Goal: Task Accomplishment & Management: Manage account settings

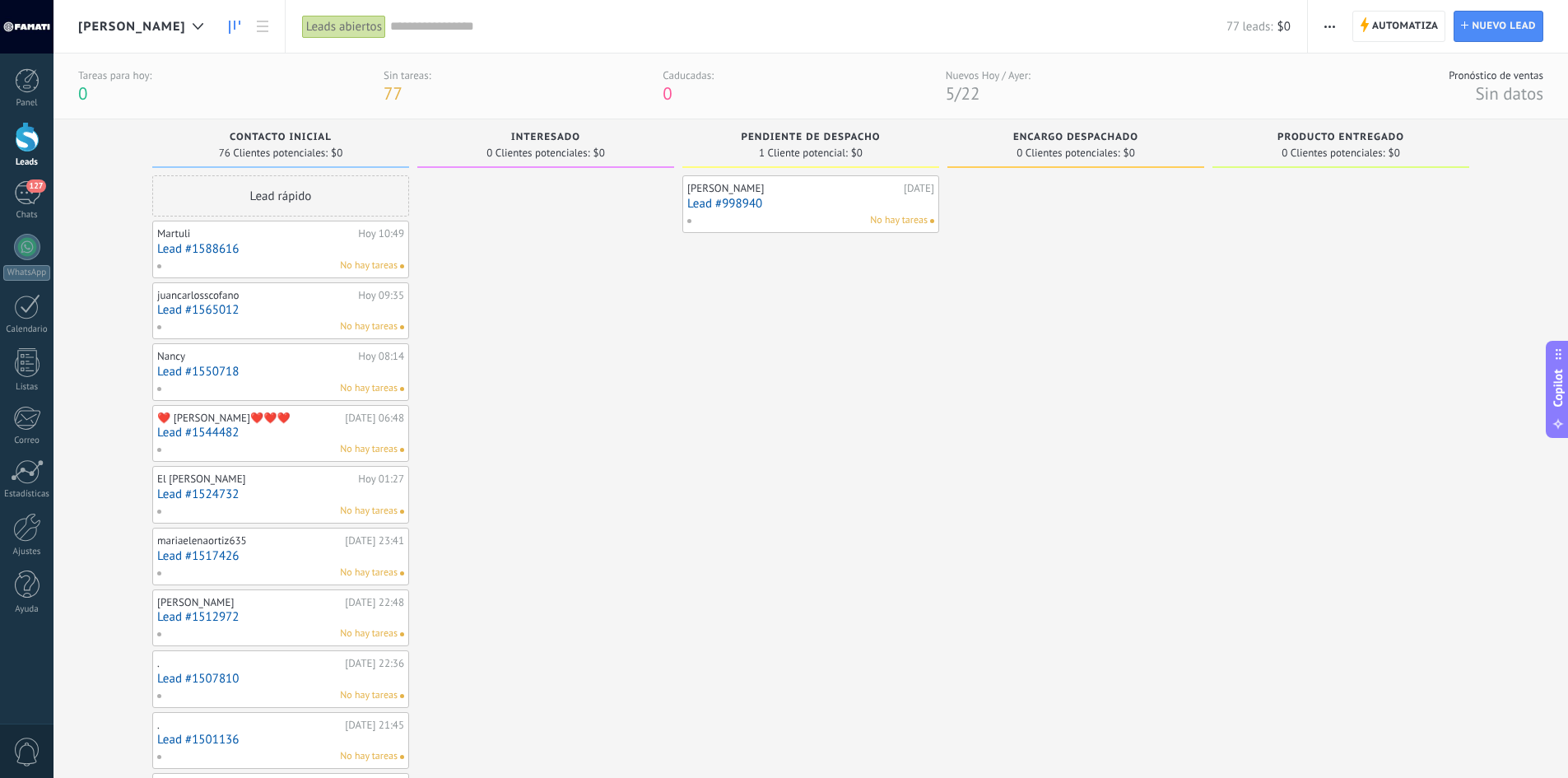
click at [108, 25] on span "[PERSON_NAME]" at bounding box center [132, 26] width 108 height 15
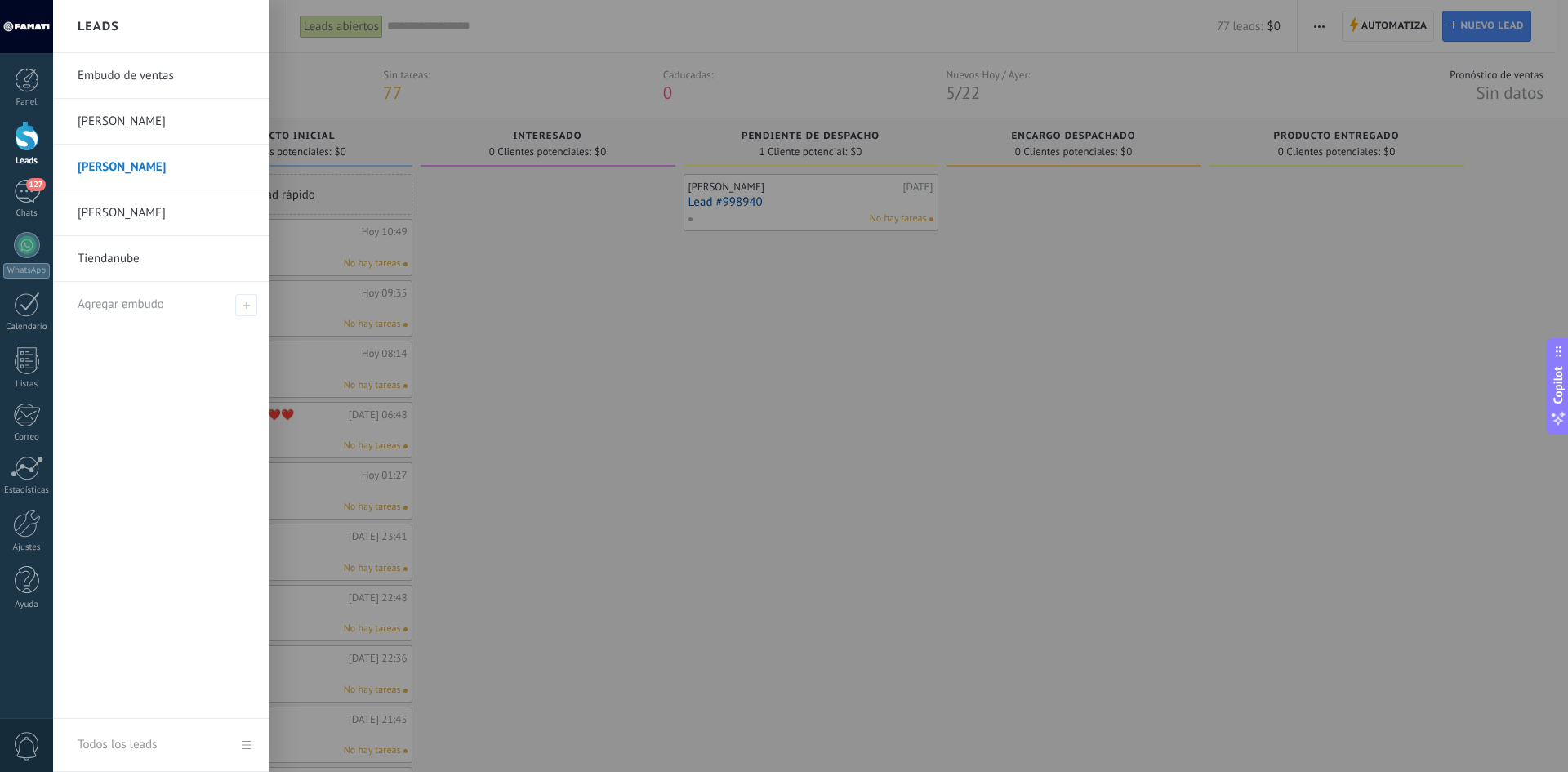
click at [136, 71] on link "Embudo de ventas" at bounding box center [165, 76] width 175 height 46
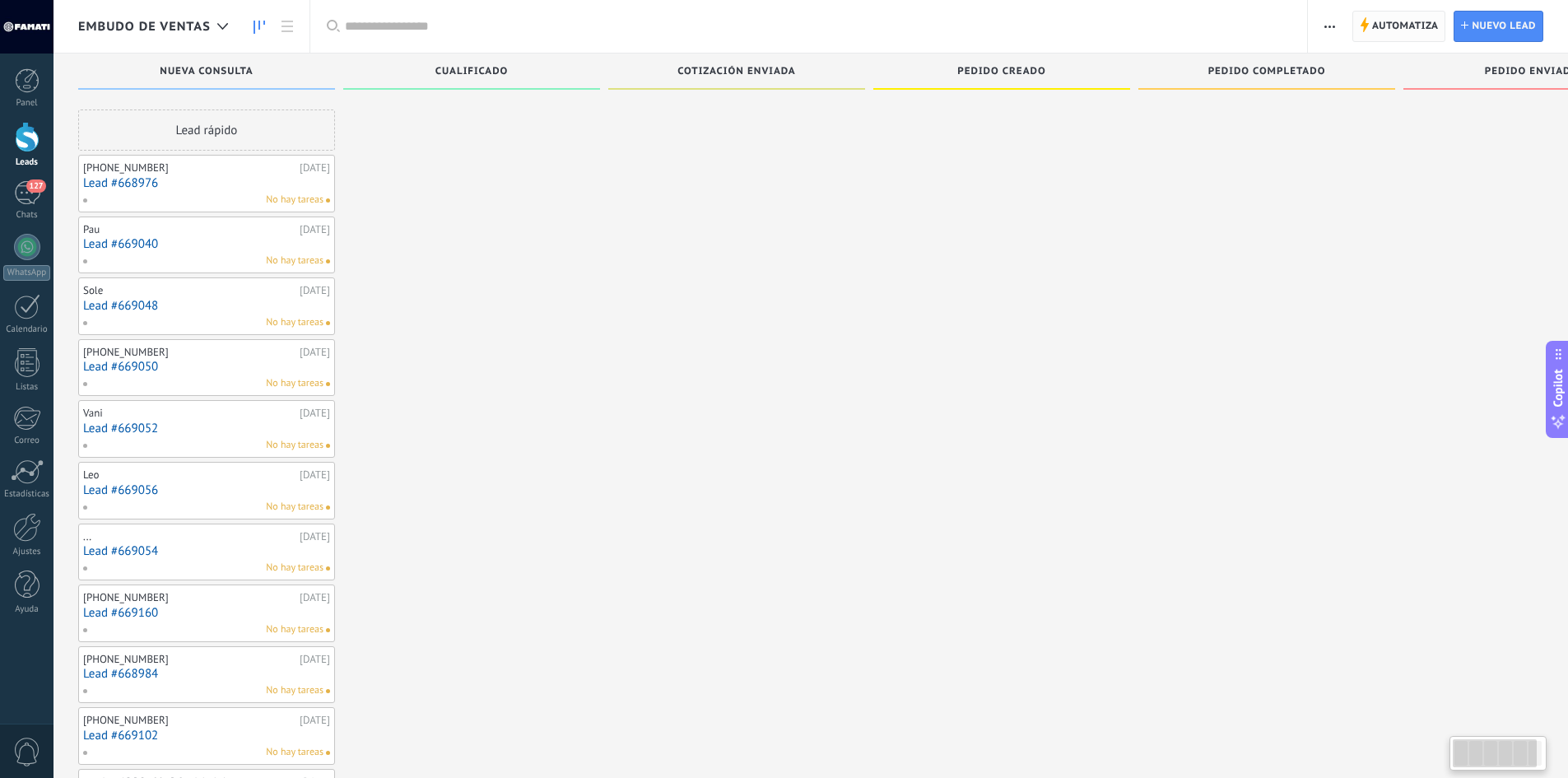
click at [1367, 21] on icon at bounding box center [1364, 24] width 9 height 15
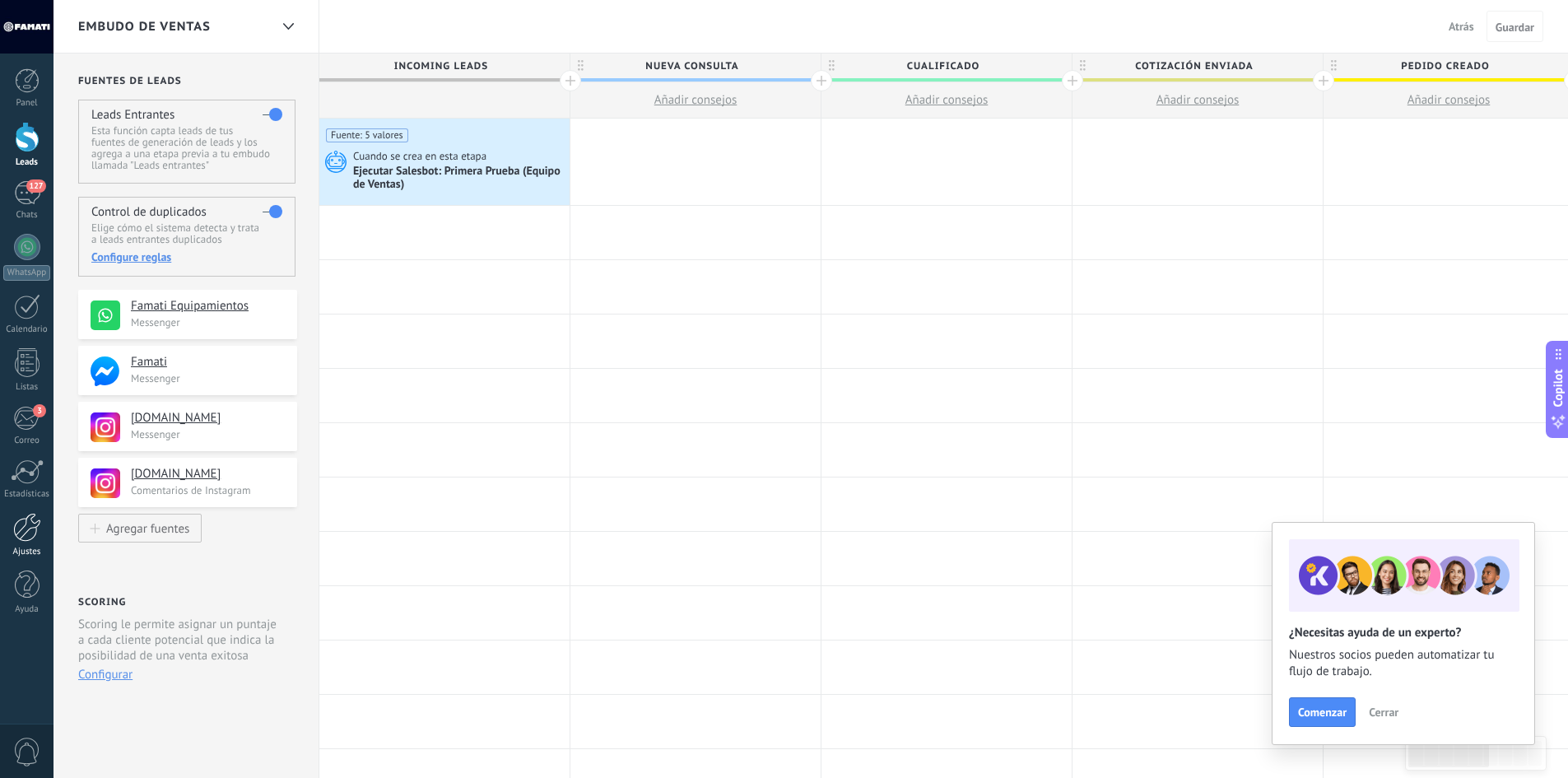
click at [32, 542] on link "Ajustes" at bounding box center [26, 535] width 54 height 44
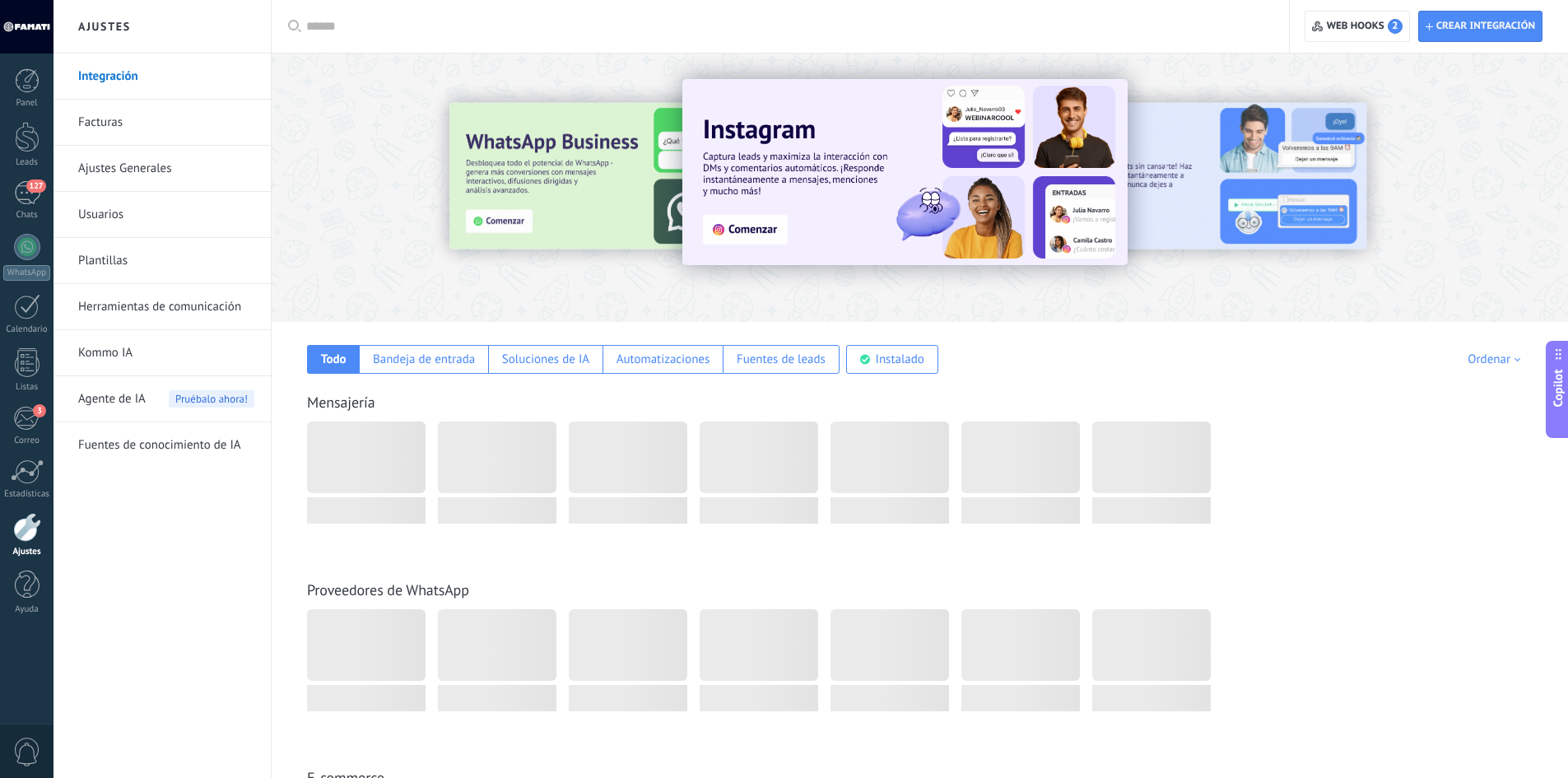
click at [132, 300] on link "Herramientas de comunicación" at bounding box center [166, 307] width 176 height 46
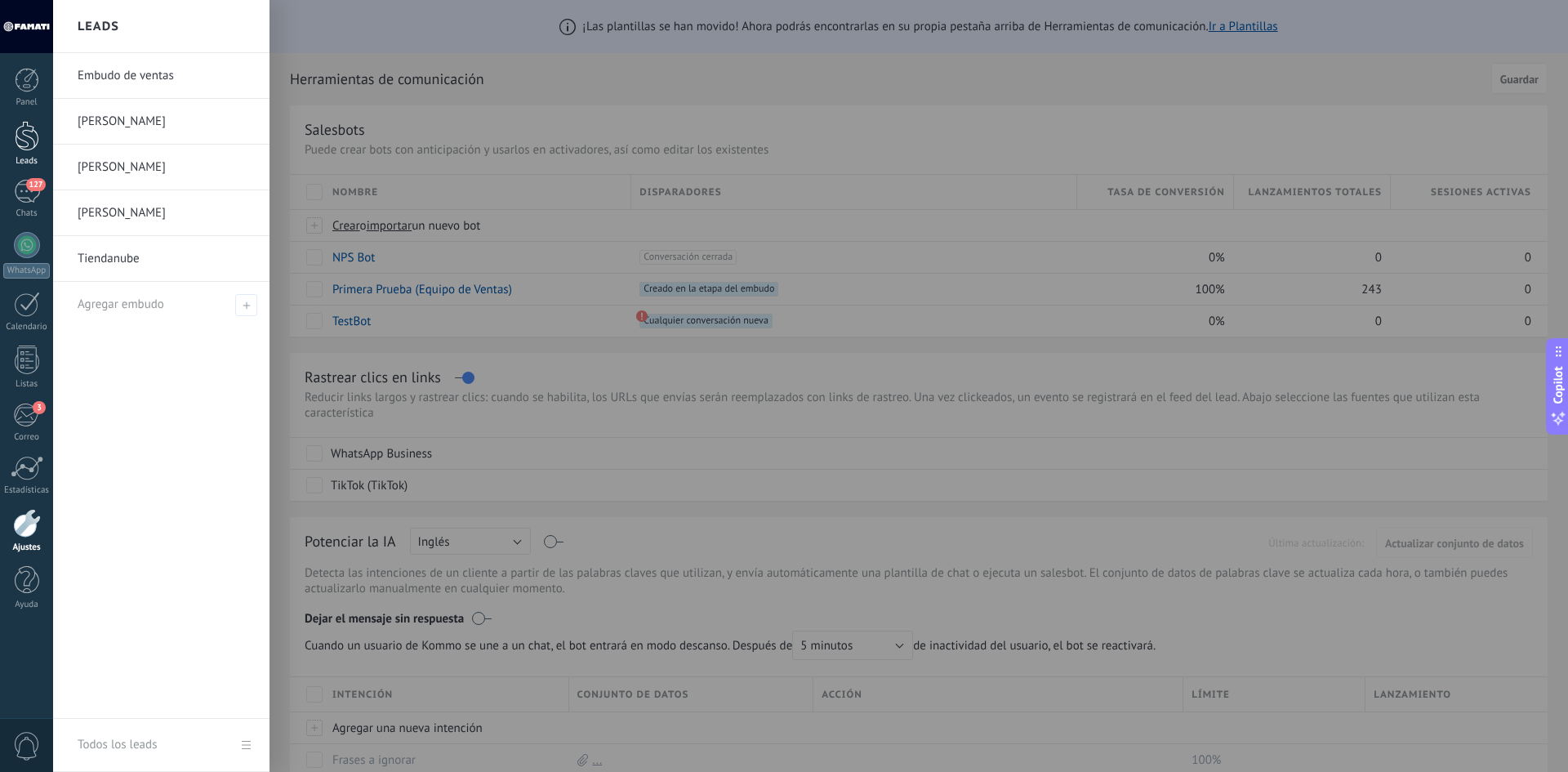
click at [22, 131] on div at bounding box center [26, 136] width 25 height 31
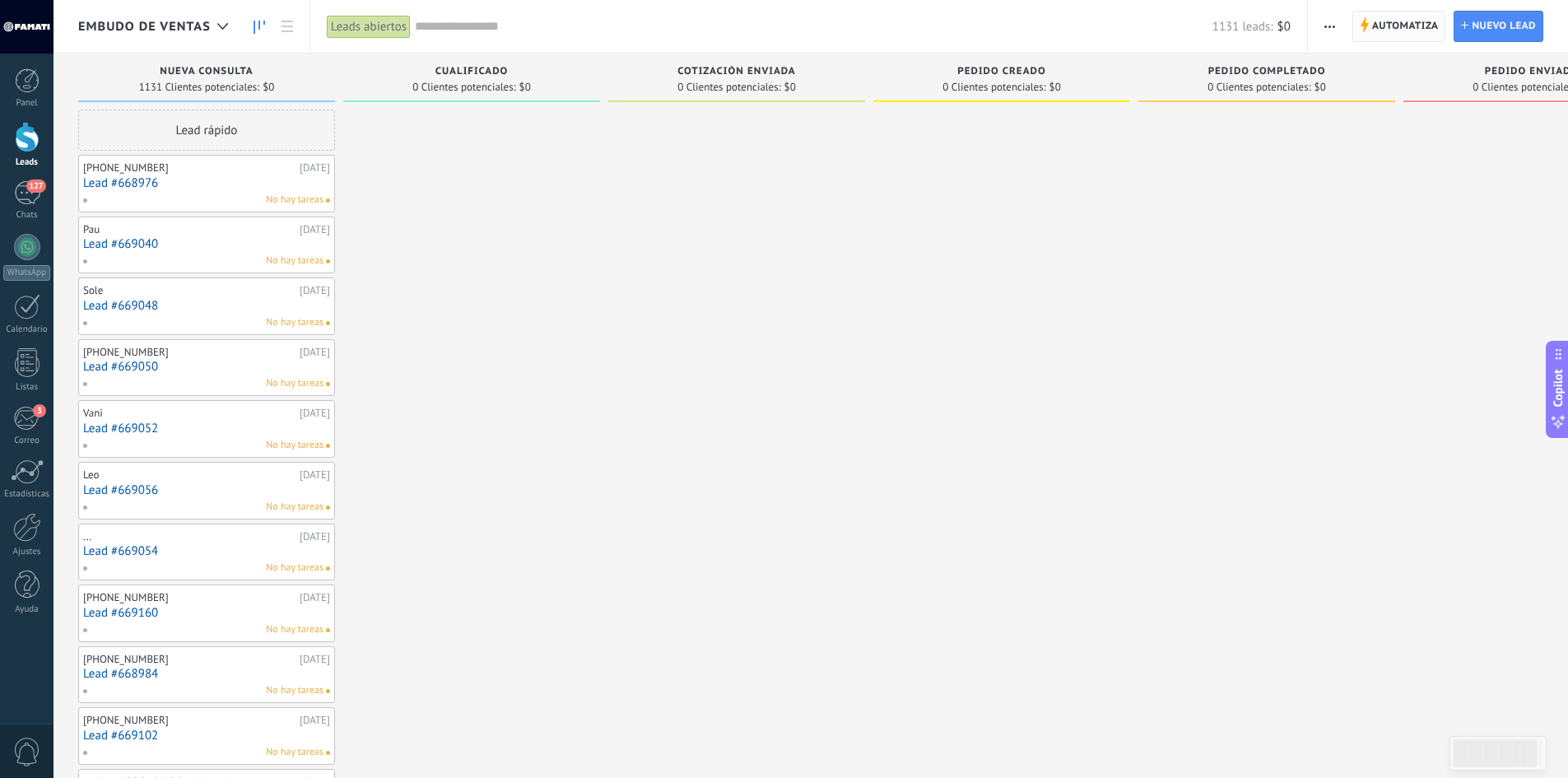
click at [1361, 29] on icon at bounding box center [1364, 24] width 9 height 15
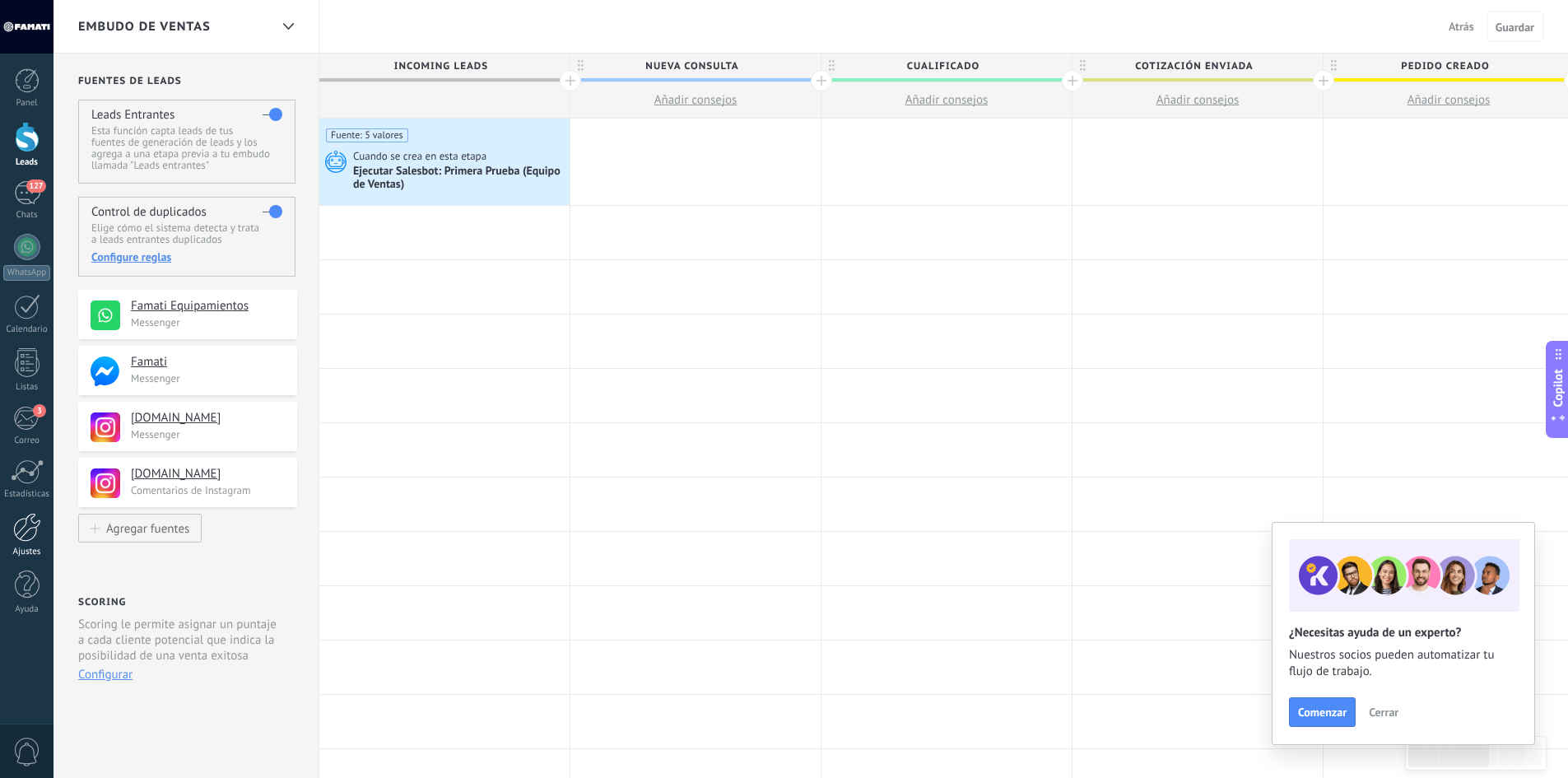
click at [29, 524] on div at bounding box center [26, 528] width 28 height 29
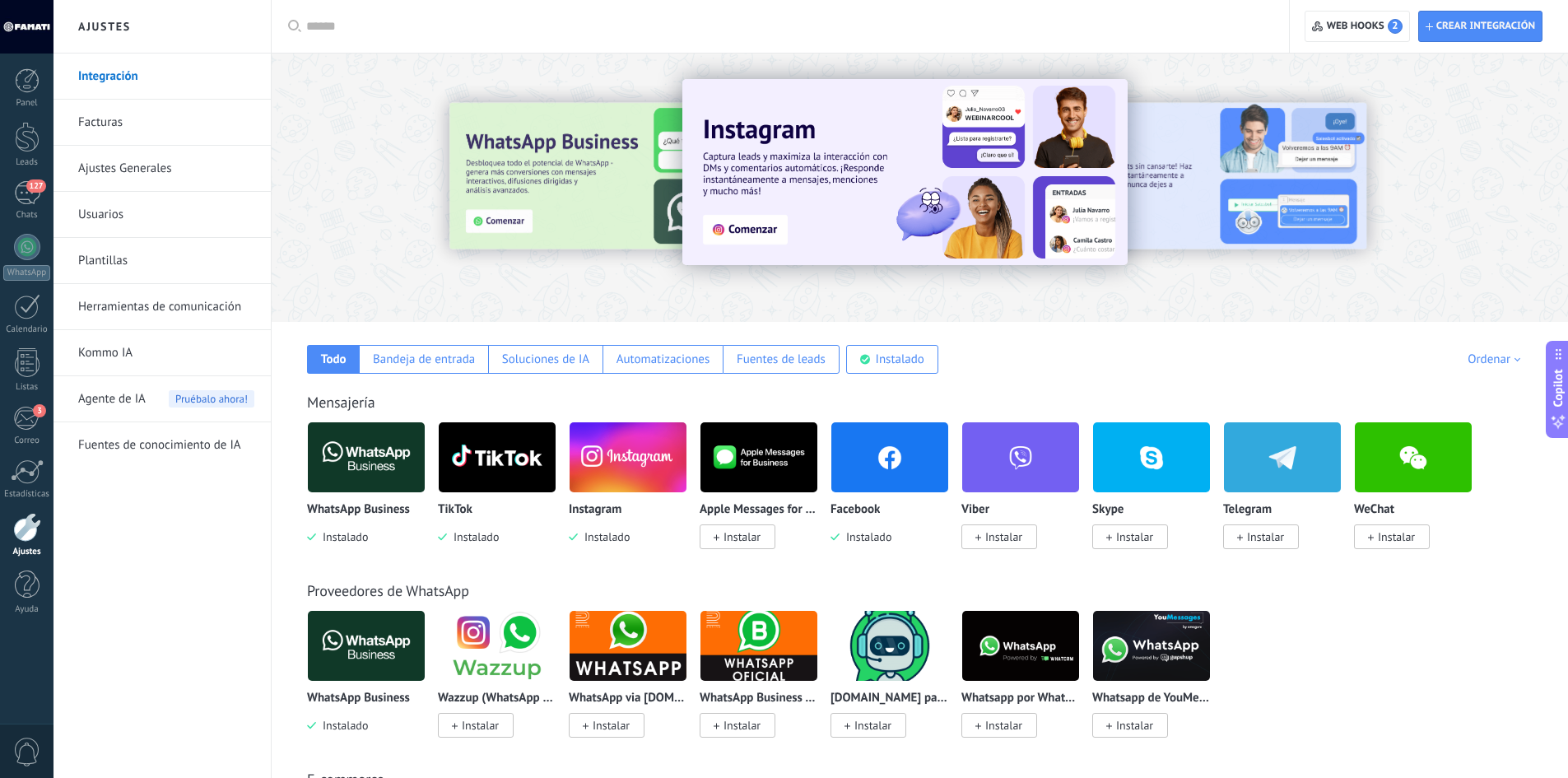
click at [162, 308] on link "Herramientas de comunicación" at bounding box center [166, 307] width 176 height 46
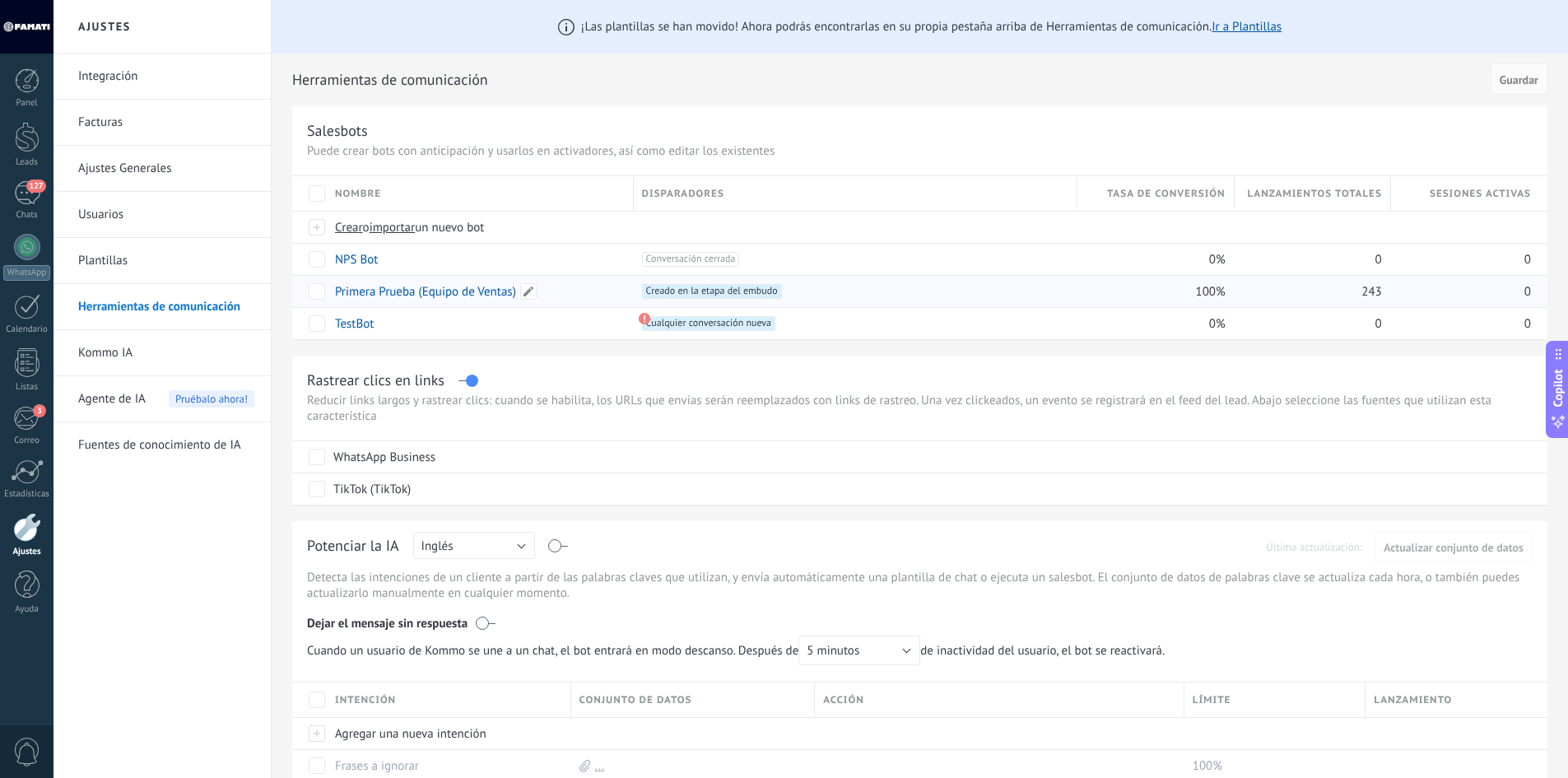
click at [417, 295] on link "Primera Prueba (Equipo de Ventas)" at bounding box center [425, 292] width 181 height 15
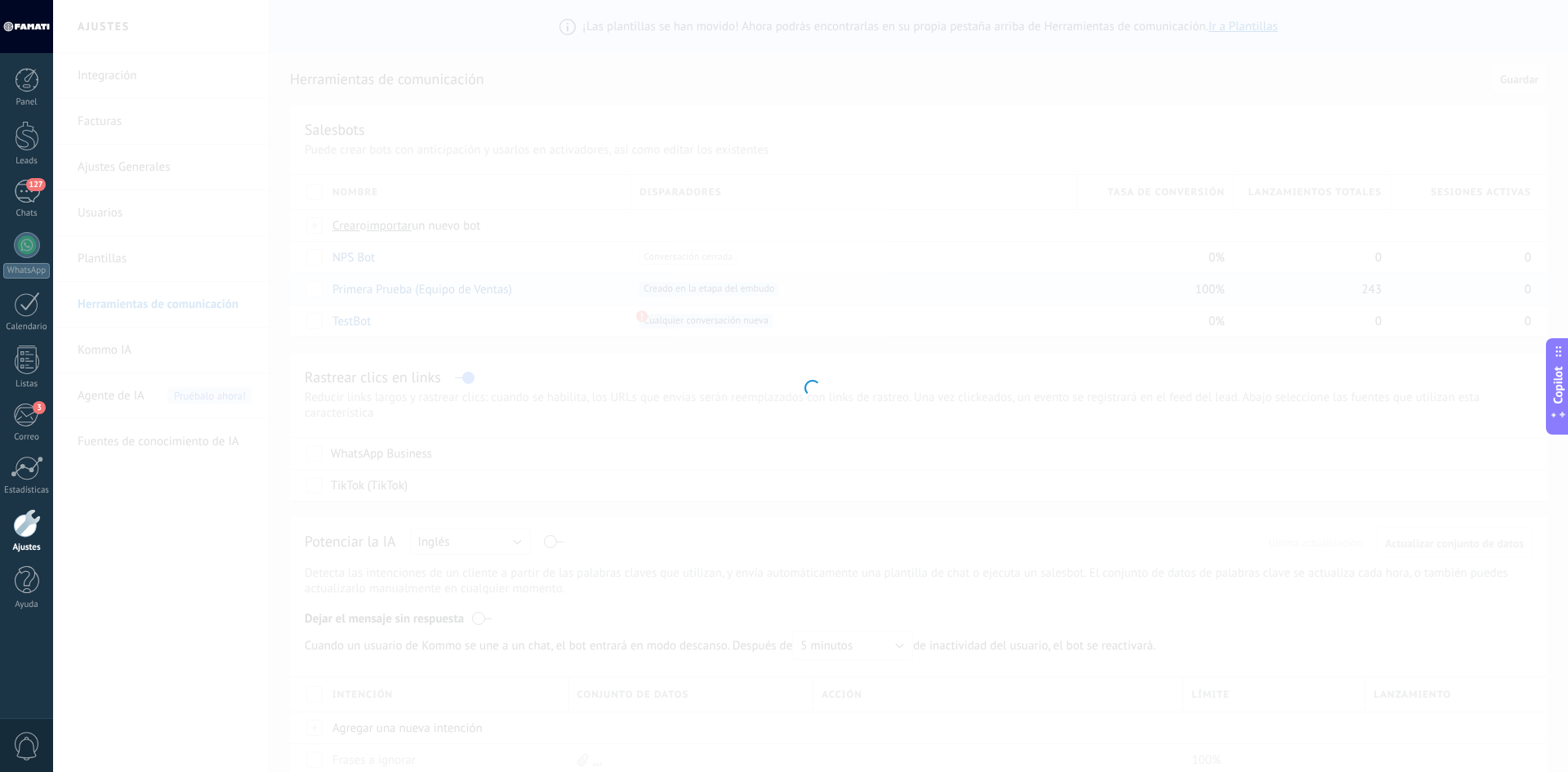
type input "**********"
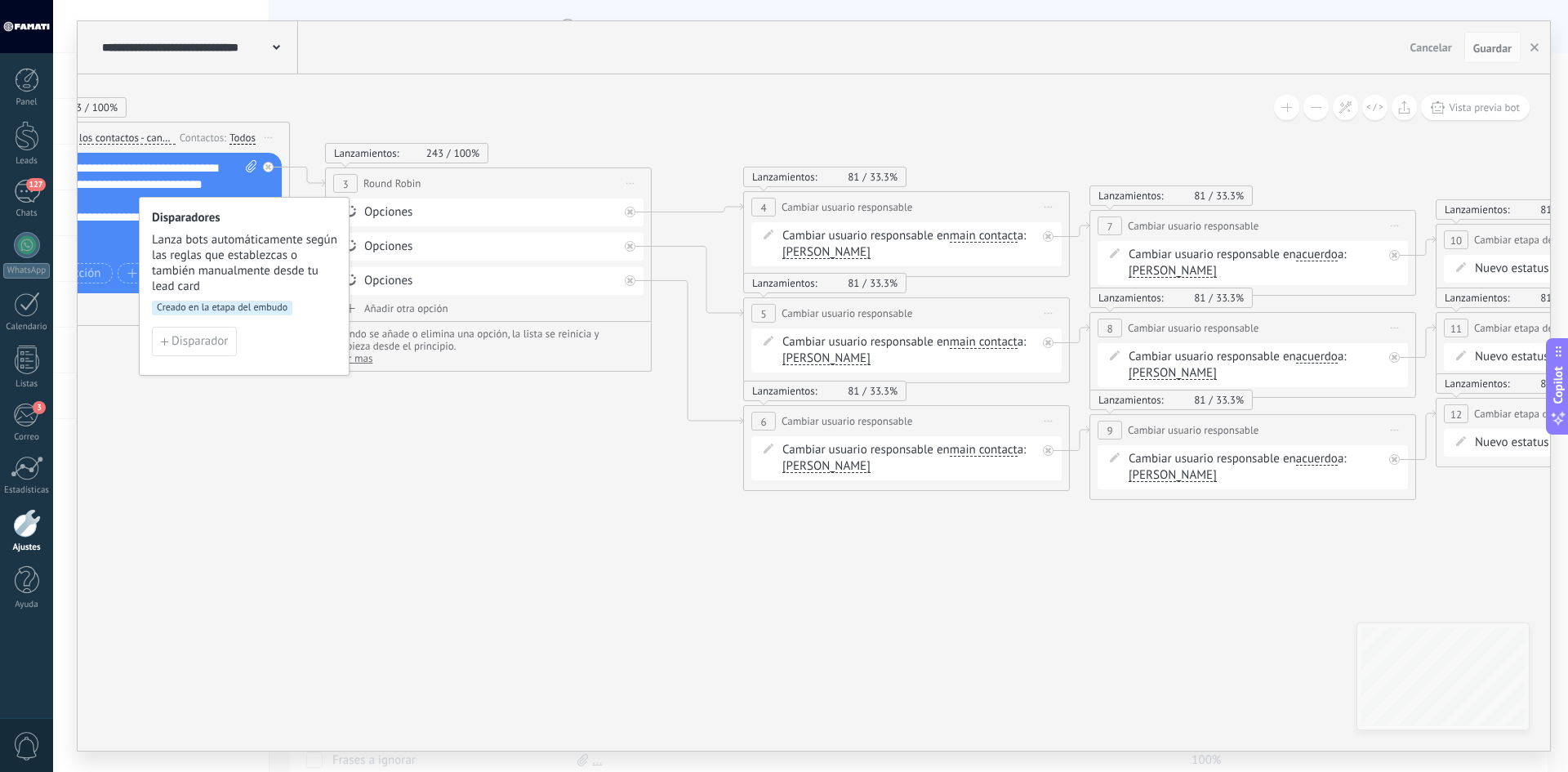
click at [257, 436] on icon at bounding box center [842, 283] width 2943 height 1234
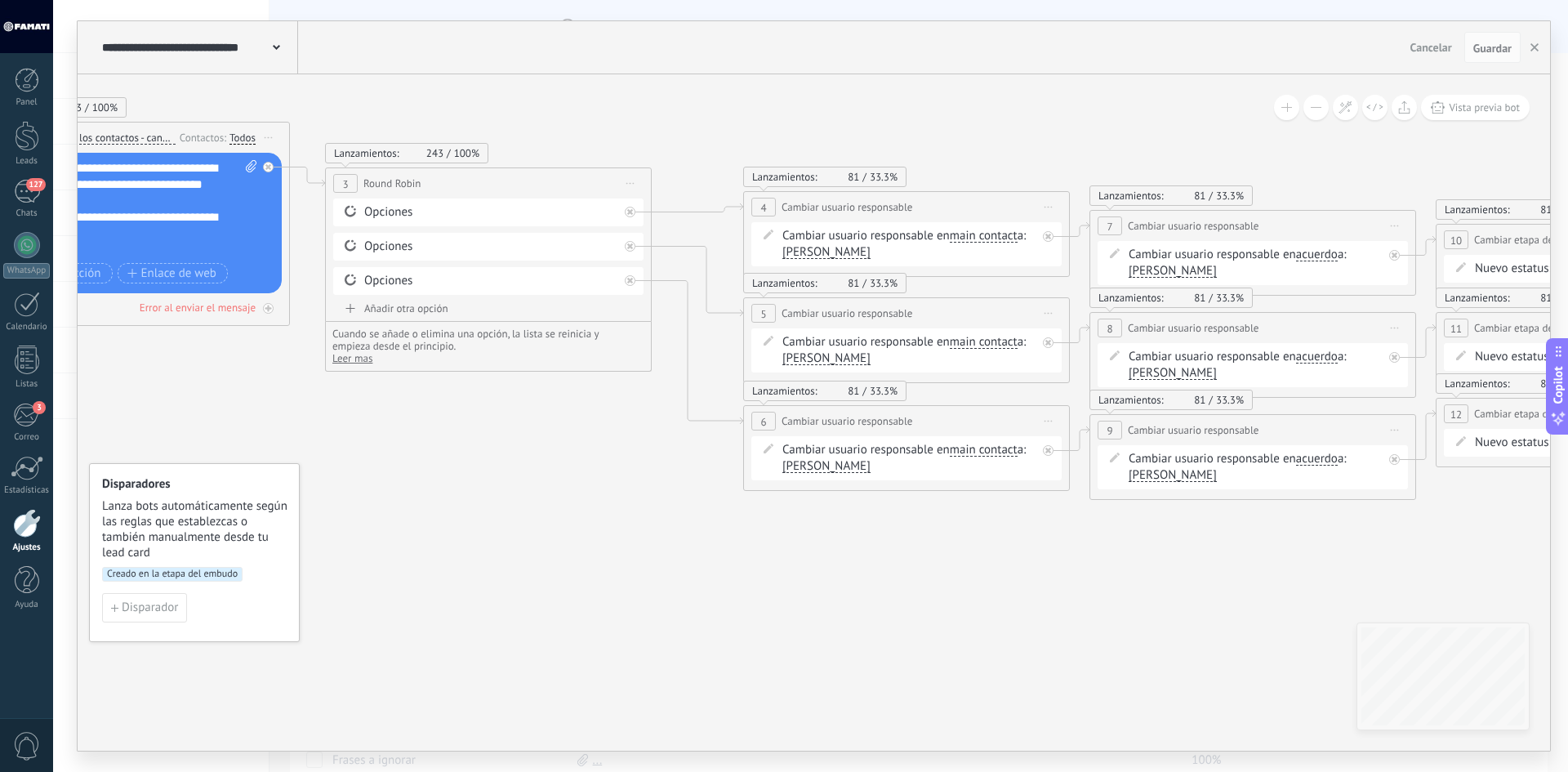
drag, startPoint x: 250, startPoint y: 256, endPoint x: 202, endPoint y: 527, distance: 275.2
click at [202, 527] on span "Lanza bots automáticamente según las reglas que establezcas o también manualmen…" at bounding box center [196, 529] width 186 height 62
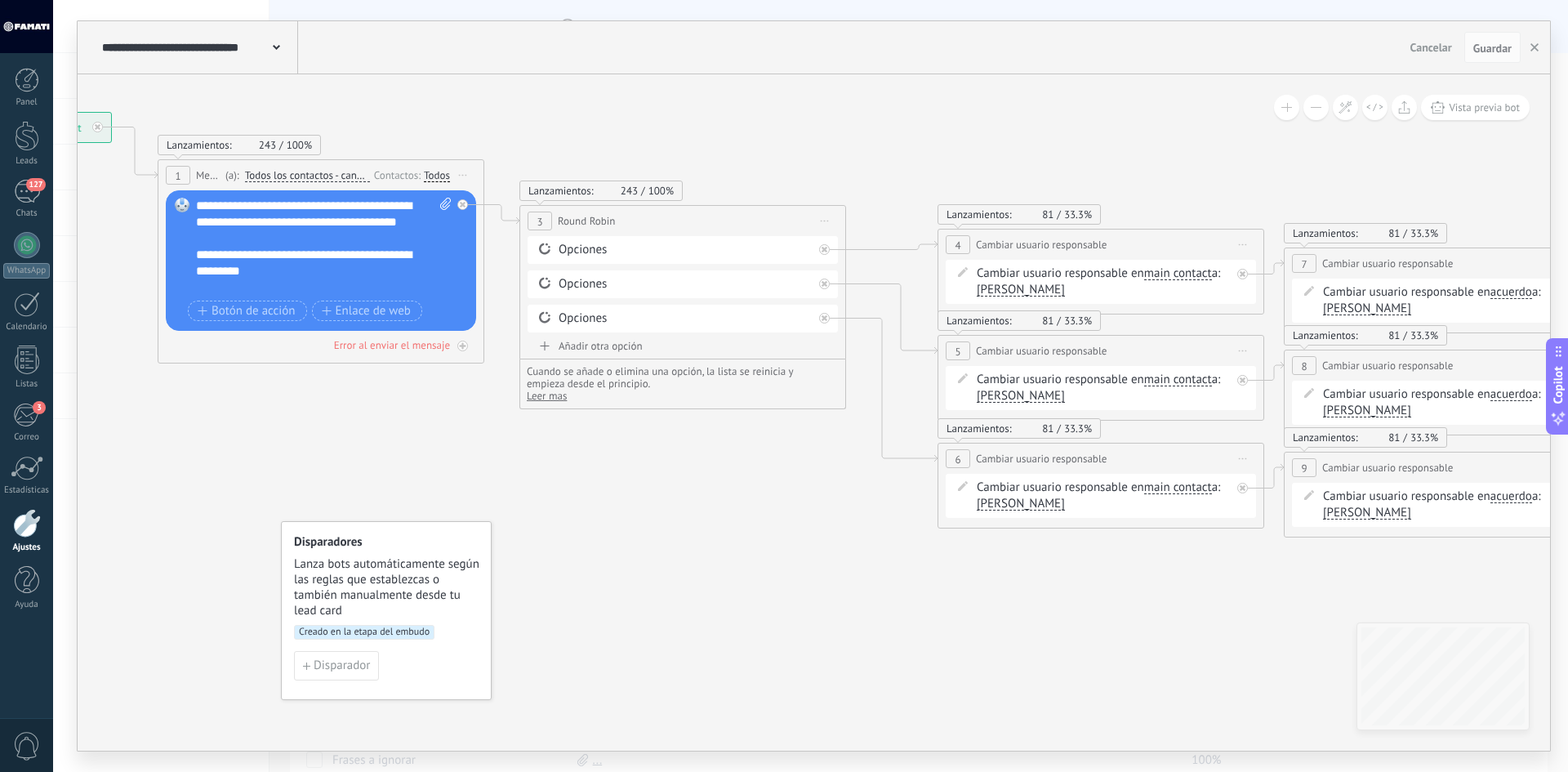
drag, startPoint x: 402, startPoint y: 435, endPoint x: 596, endPoint y: 472, distance: 197.5
click at [596, 472] on icon at bounding box center [1036, 320] width 2943 height 1234
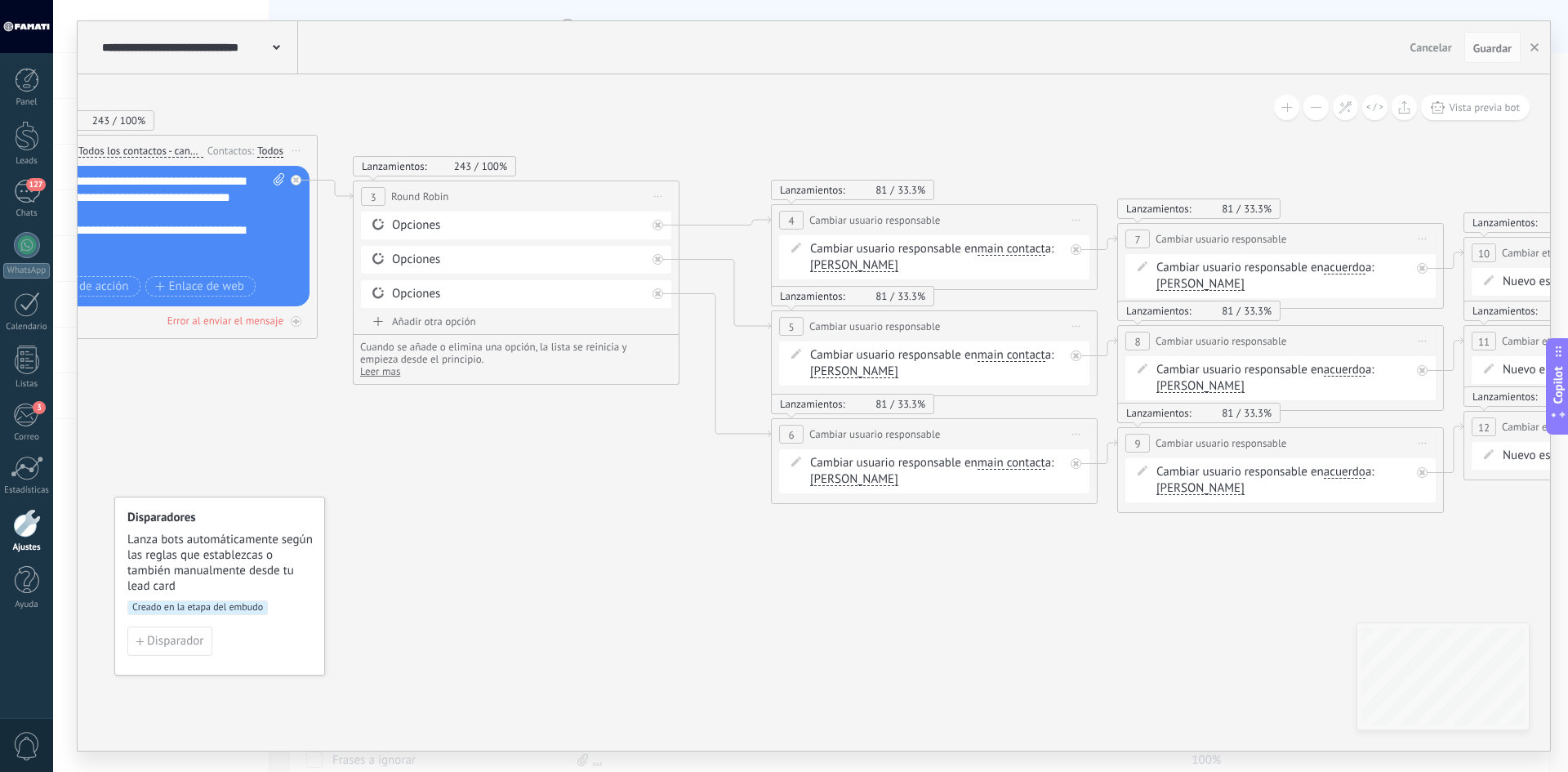
drag, startPoint x: 585, startPoint y: 444, endPoint x: 418, endPoint y: 420, distance: 168.7
click at [418, 420] on icon at bounding box center [869, 296] width 2943 height 1234
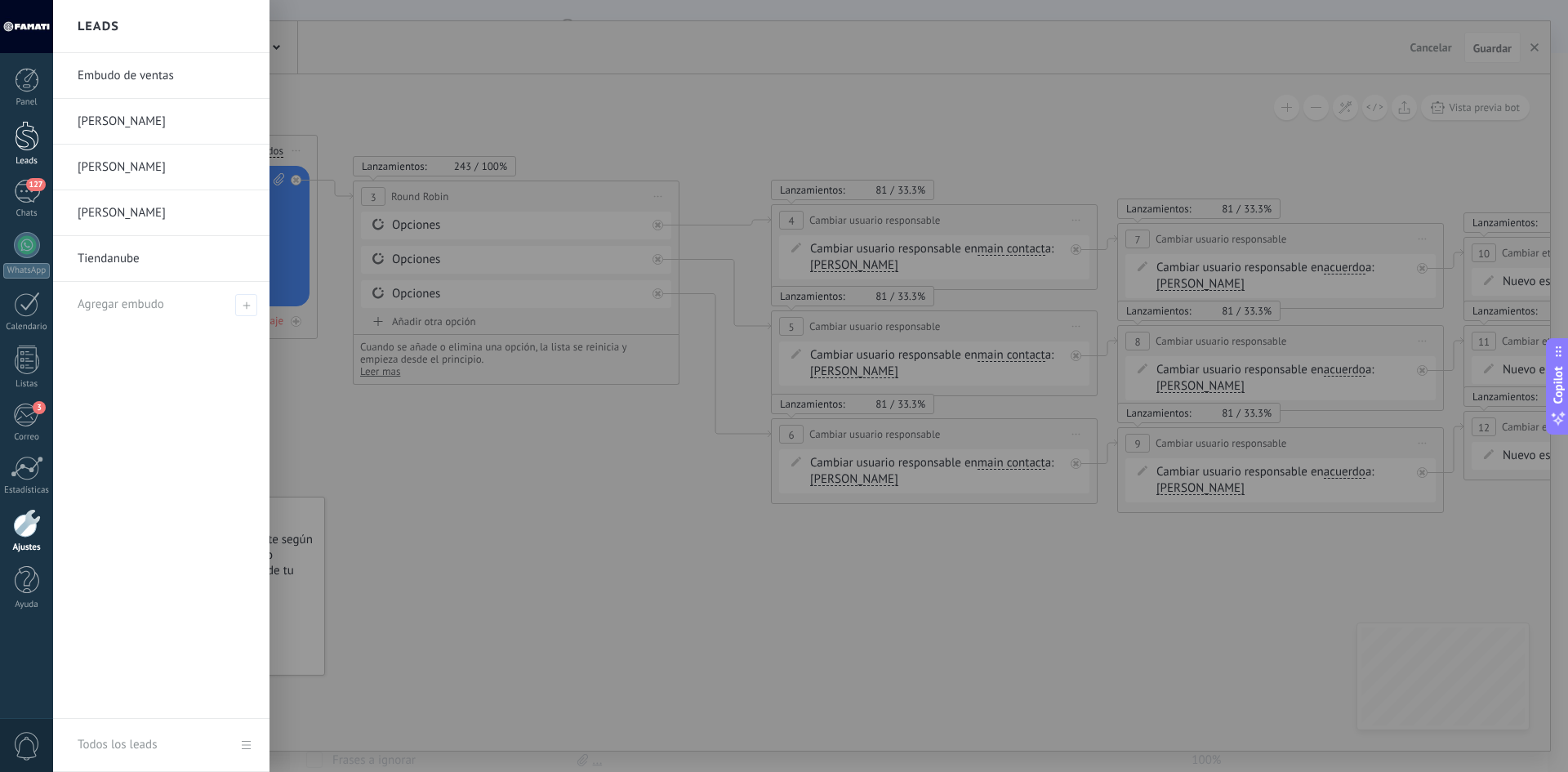
click at [22, 129] on div at bounding box center [26, 136] width 25 height 31
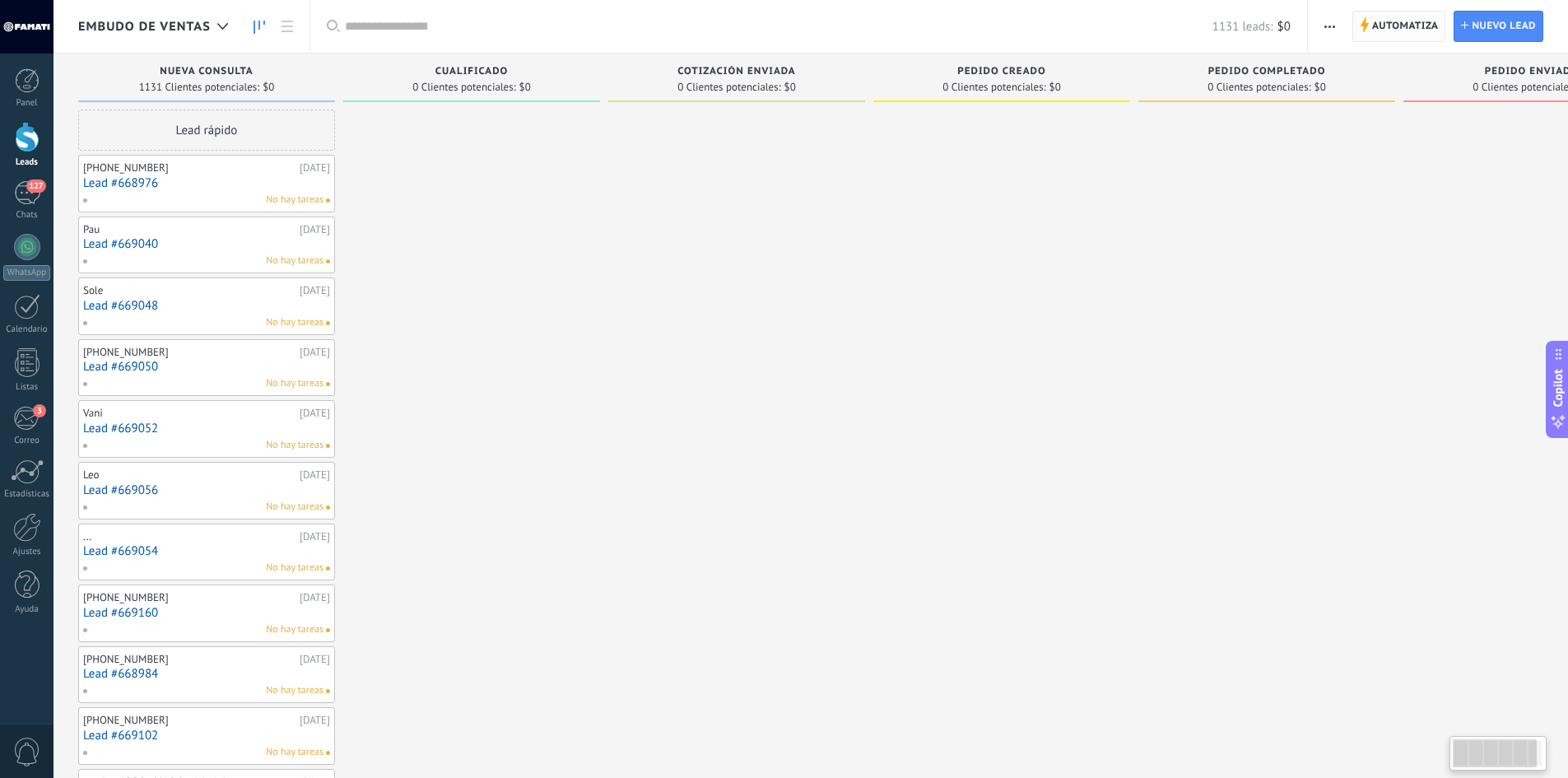
click at [1358, 24] on span "Automatiza Automatiza" at bounding box center [1399, 26] width 94 height 32
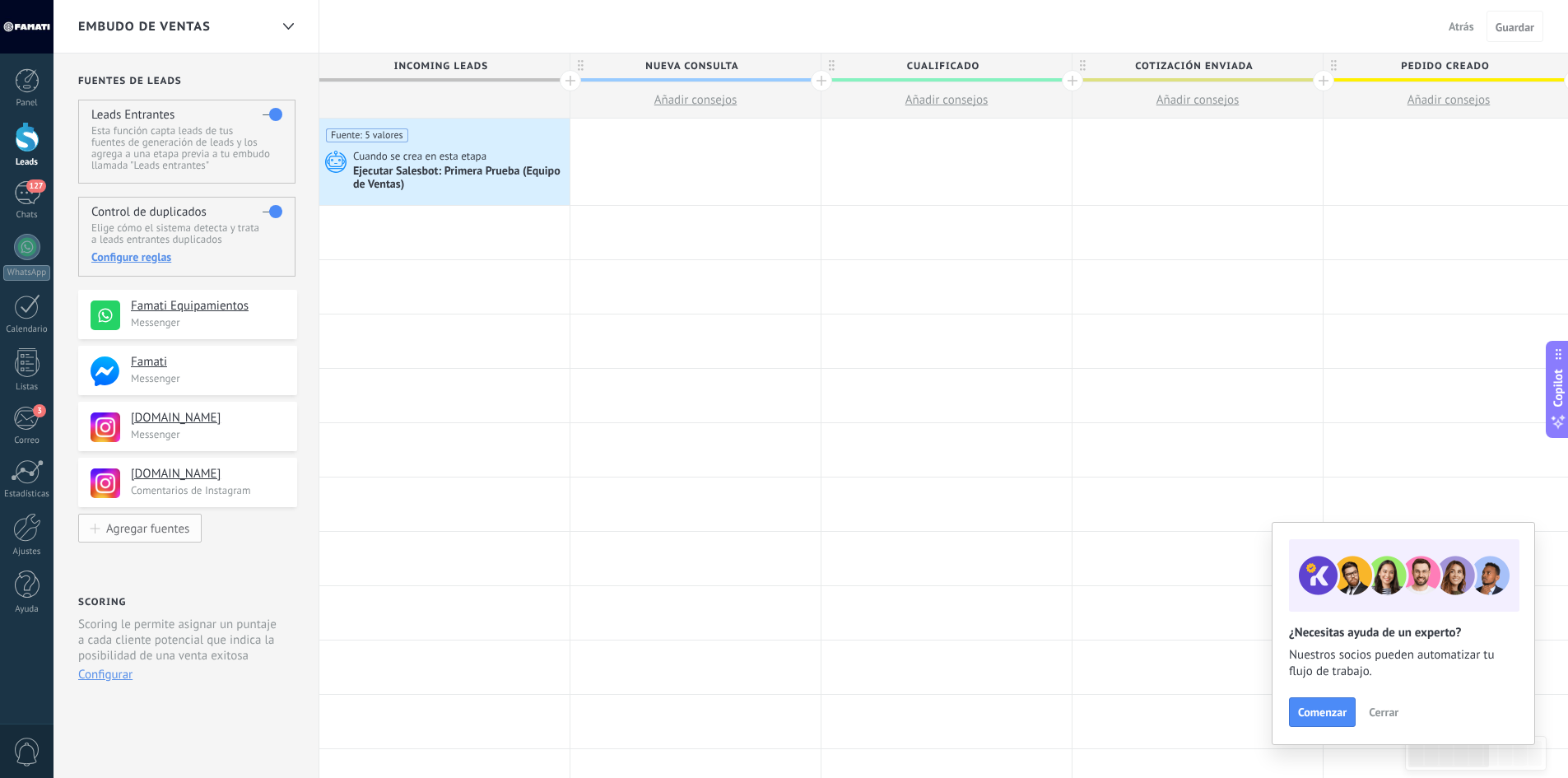
click at [138, 529] on div "Agregar fuentes" at bounding box center [147, 528] width 83 height 14
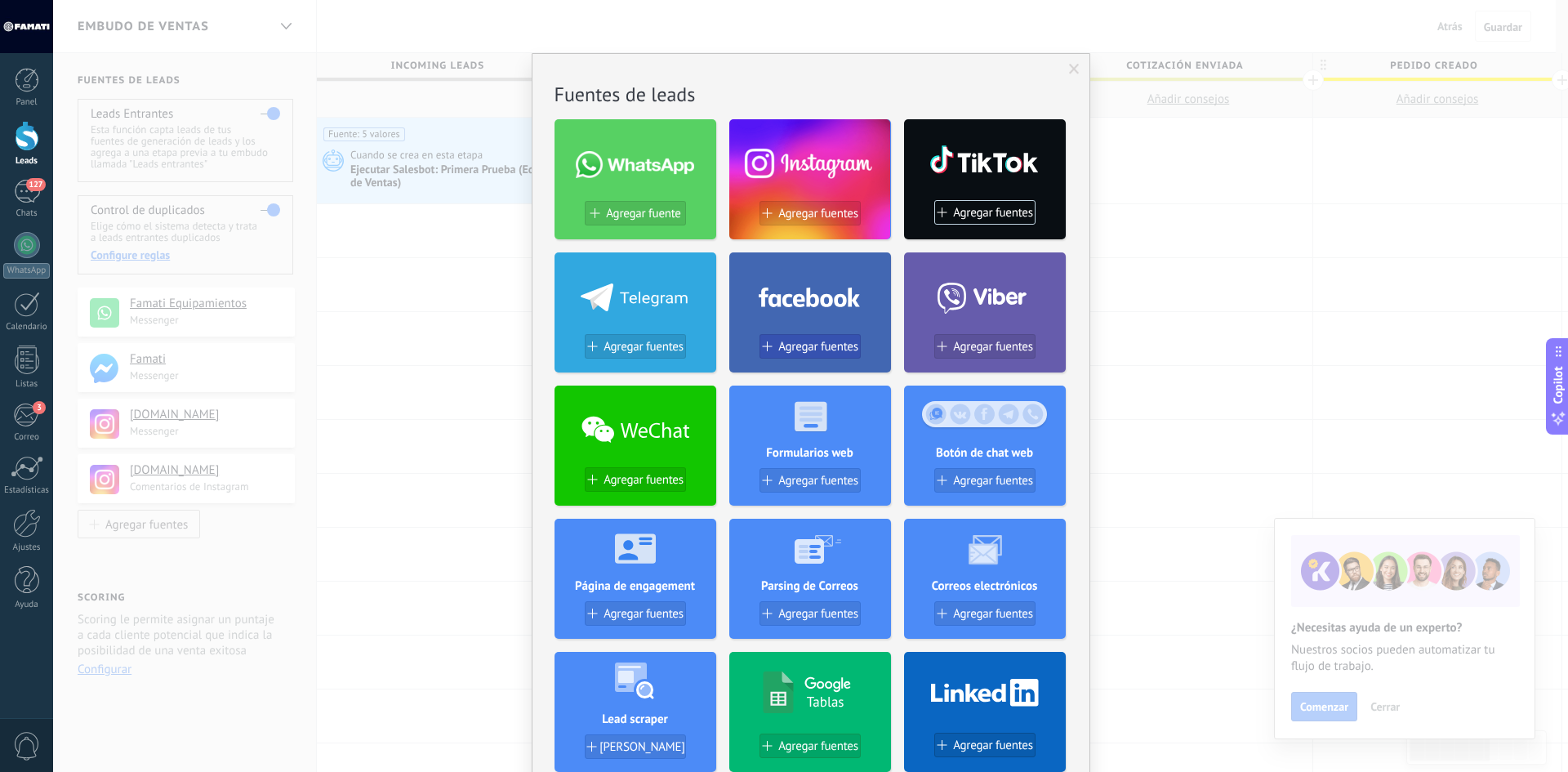
click at [798, 347] on span "Agregar fuentes" at bounding box center [818, 347] width 80 height 14
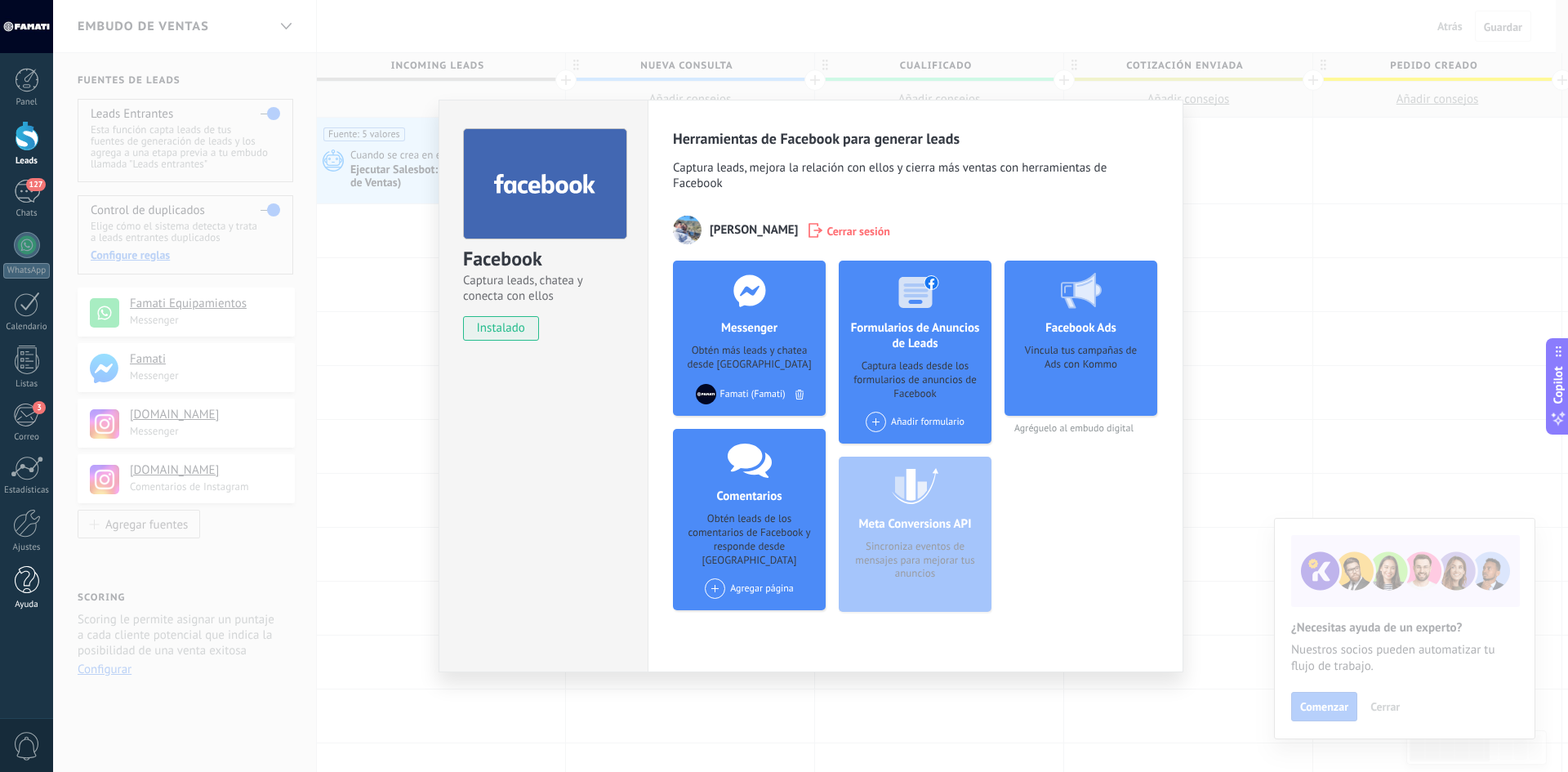
click at [19, 593] on div at bounding box center [26, 580] width 25 height 29
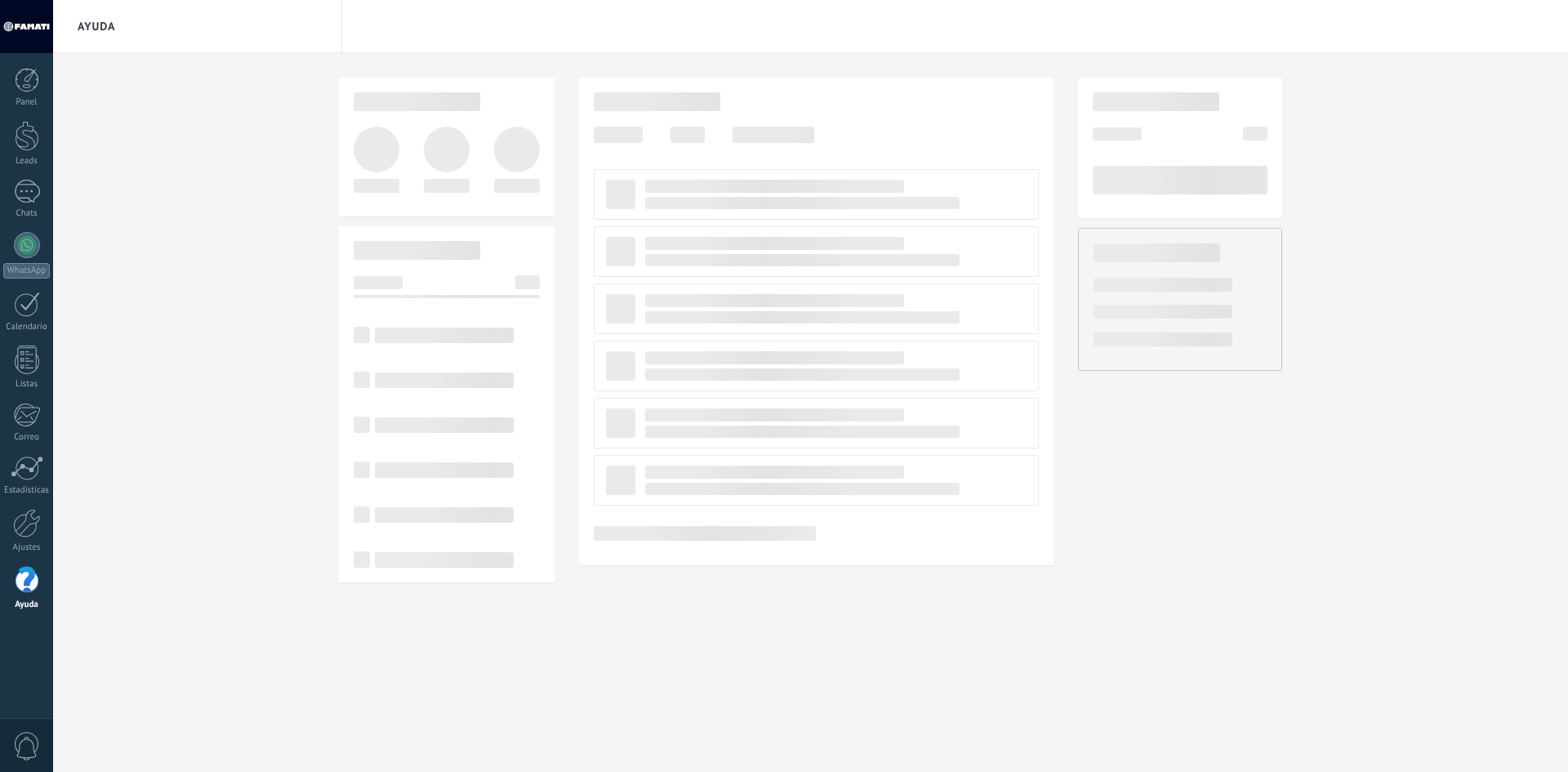
drag, startPoint x: 0, startPoint y: 0, endPoint x: 33, endPoint y: 25, distance: 41.4
click at [33, 25] on div at bounding box center [26, 26] width 53 height 53
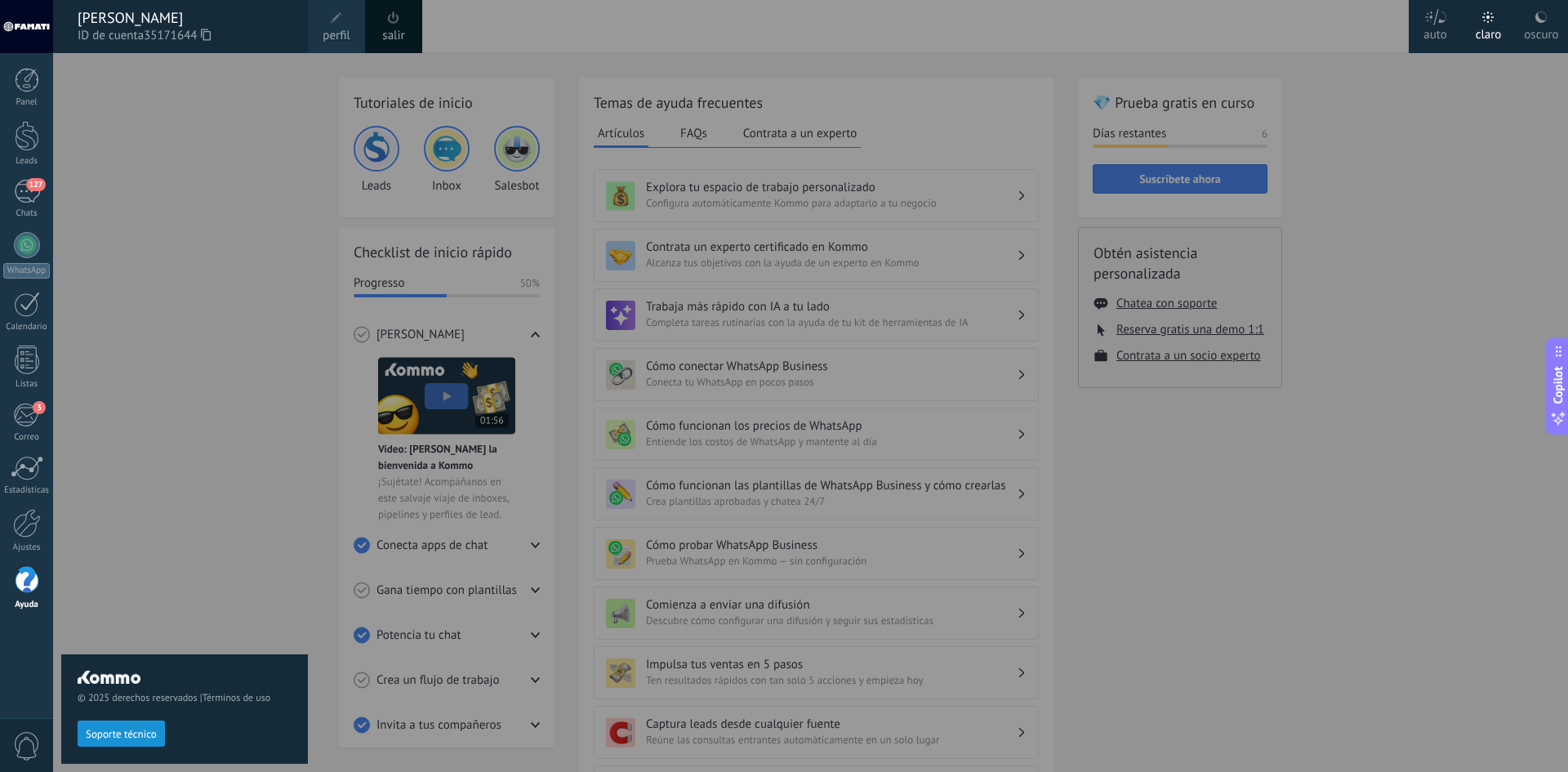
drag, startPoint x: 147, startPoint y: 36, endPoint x: 160, endPoint y: 31, distance: 13.9
click at [160, 31] on span "35171644" at bounding box center [177, 36] width 67 height 18
click at [162, 34] on span "35171644" at bounding box center [177, 36] width 67 height 18
click at [1003, 439] on div at bounding box center [837, 386] width 1568 height 772
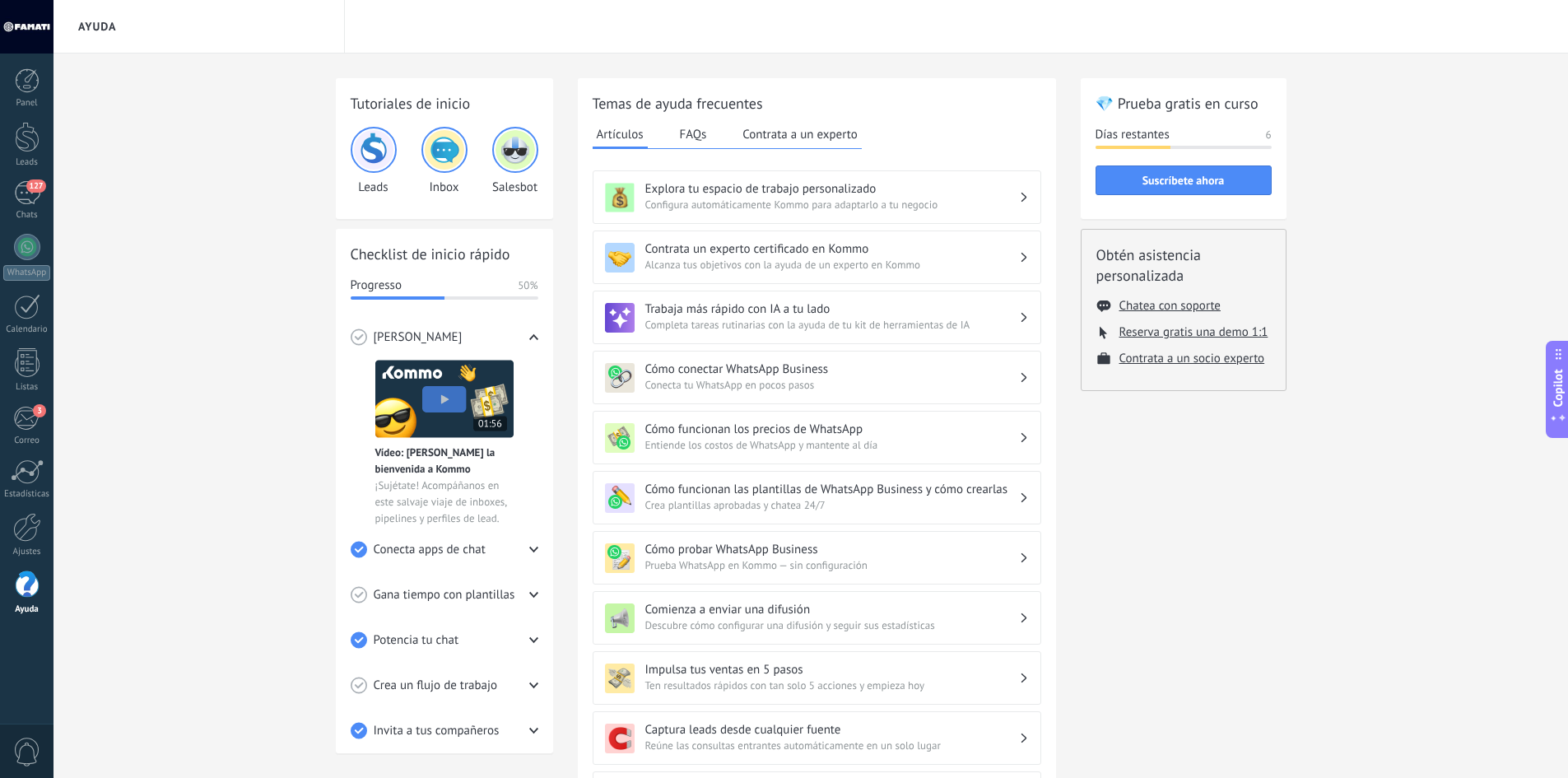
click at [1270, 524] on div "💎 Prueba gratis en curso Días restantes 6 Suscríbete ahora Obtén asistencia per…" at bounding box center [1183, 582] width 206 height 1008
click at [1439, 470] on div "Tutoriales de inicio Leads Inbox Salesbot Checklist de inicio rápido Progresso …" at bounding box center [811, 582] width 1514 height 1057
